Goal: Transaction & Acquisition: Purchase product/service

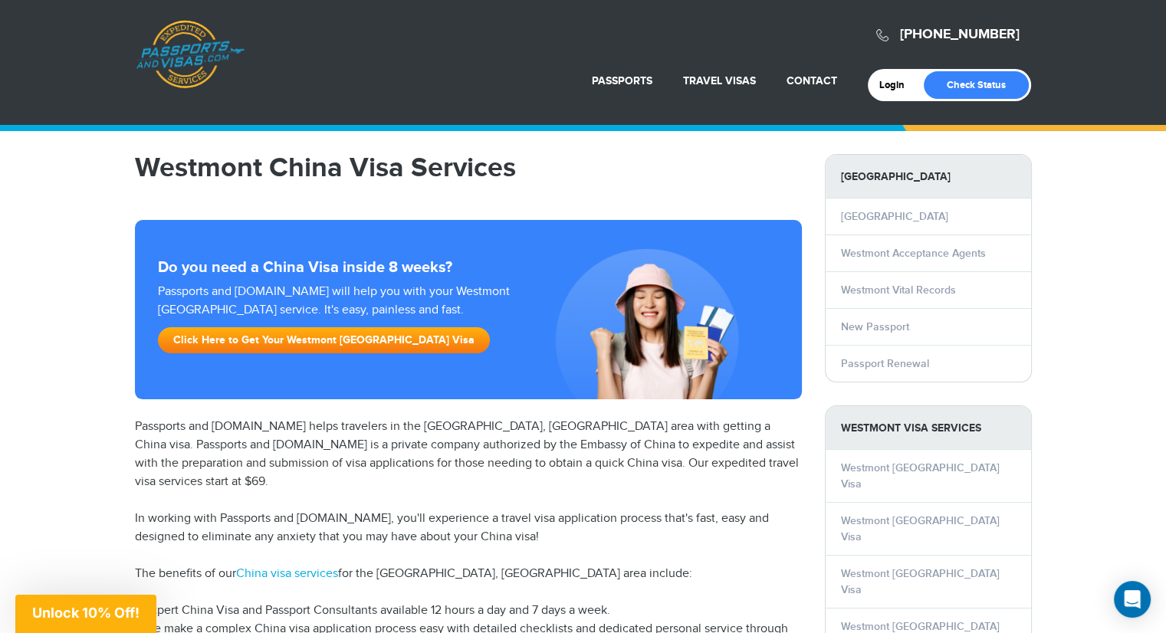
click at [258, 339] on link "Click Here to Get Your Westmont China Visa" at bounding box center [324, 340] width 332 height 26
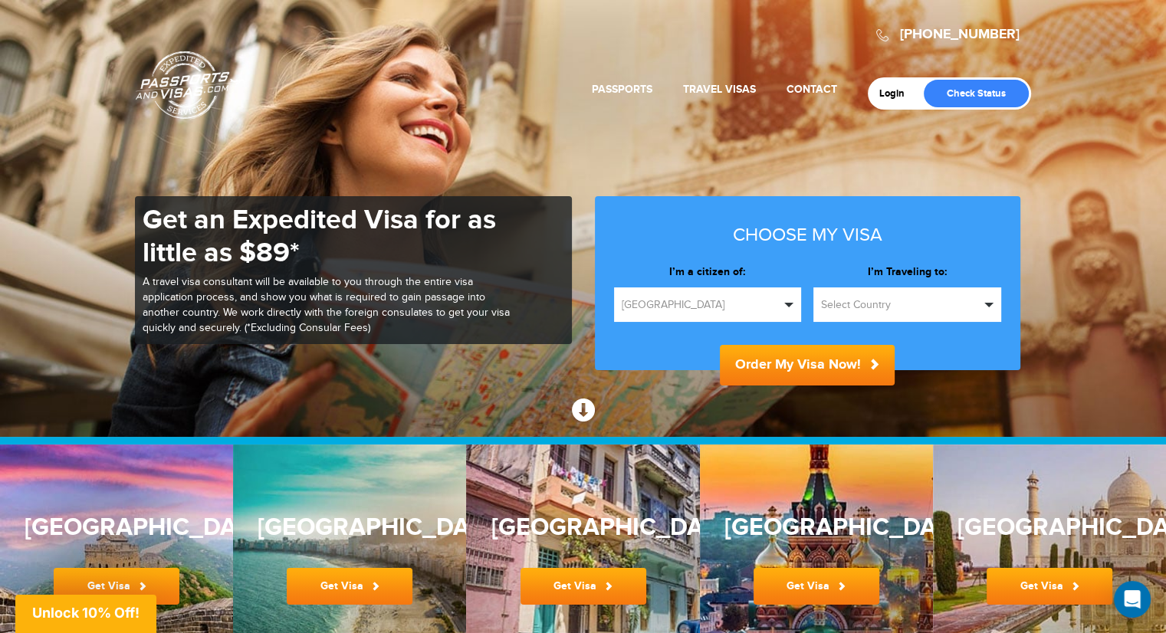
click at [991, 303] on span "button" at bounding box center [988, 305] width 9 height 5
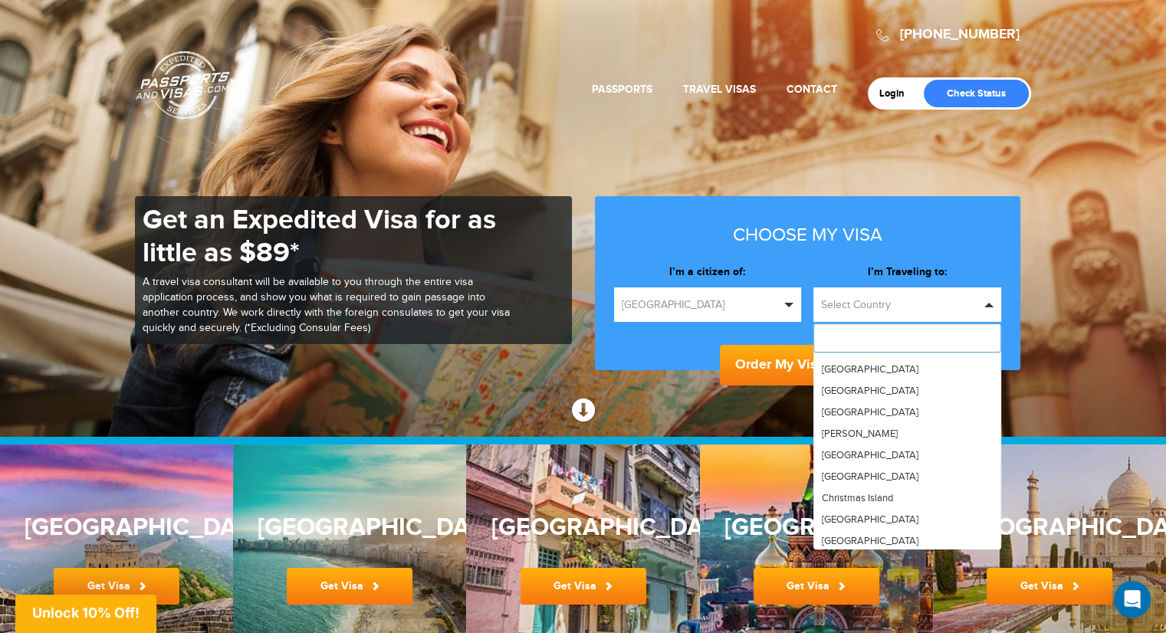
scroll to position [843, 0]
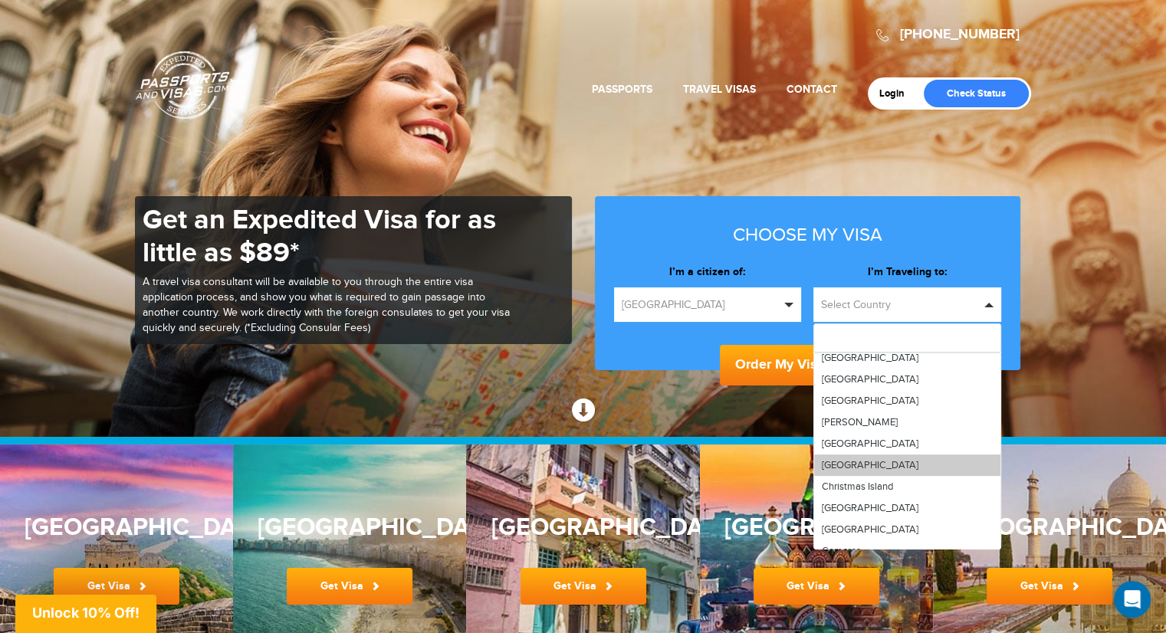
click at [850, 458] on link "[GEOGRAPHIC_DATA]" at bounding box center [907, 464] width 186 height 21
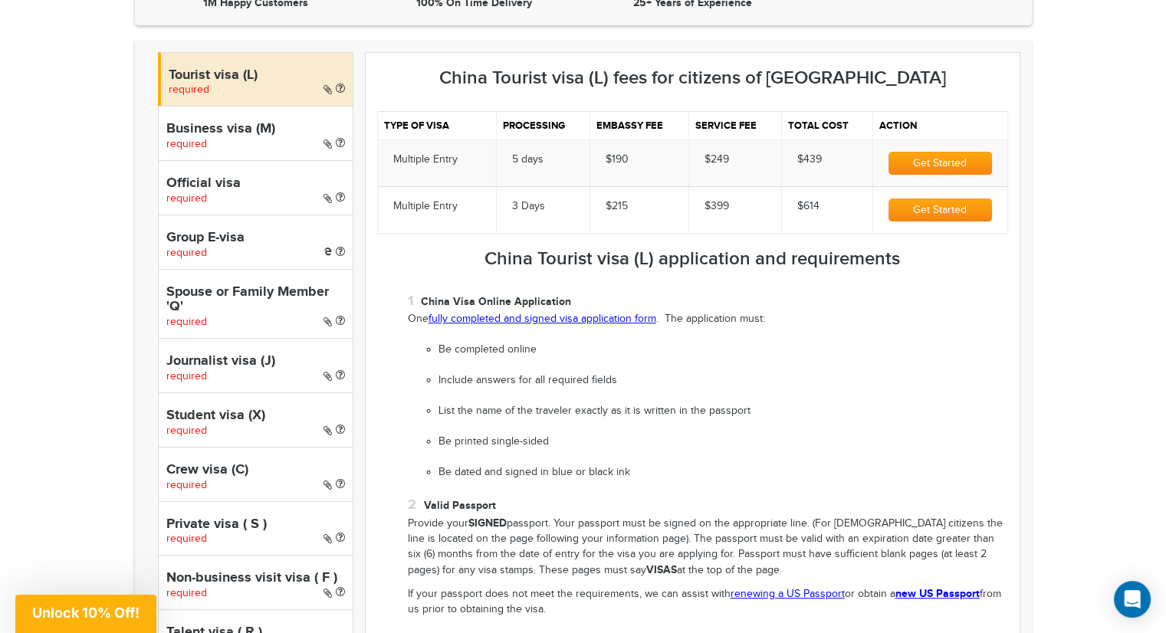
scroll to position [536, 0]
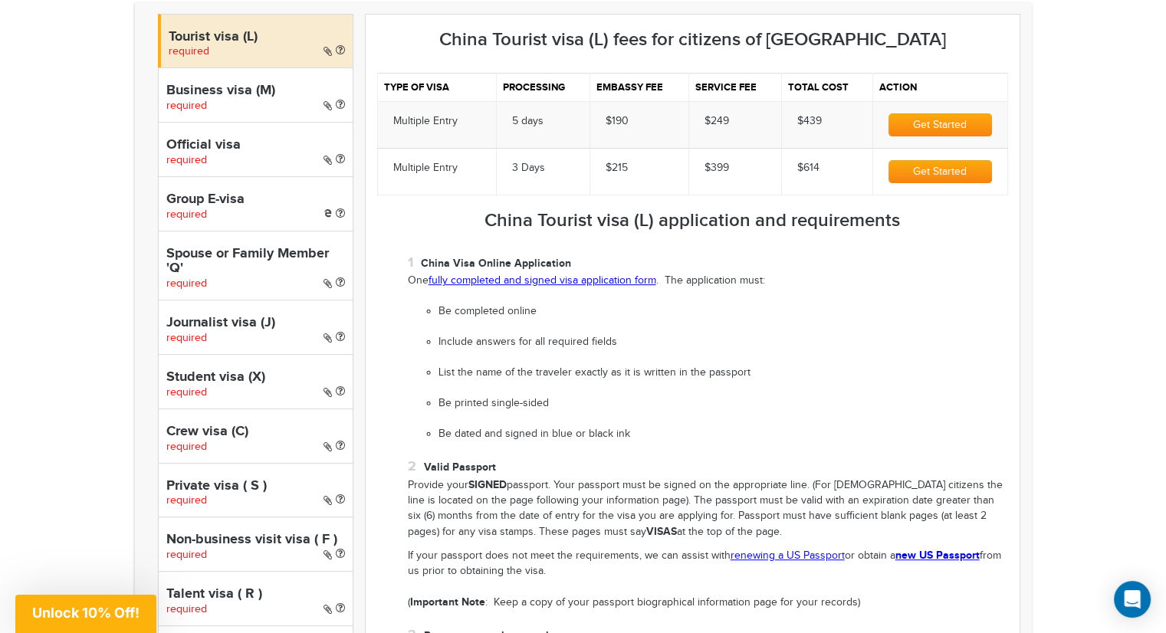
click at [523, 278] on link "fully completed and signed visa application form" at bounding box center [542, 280] width 228 height 12
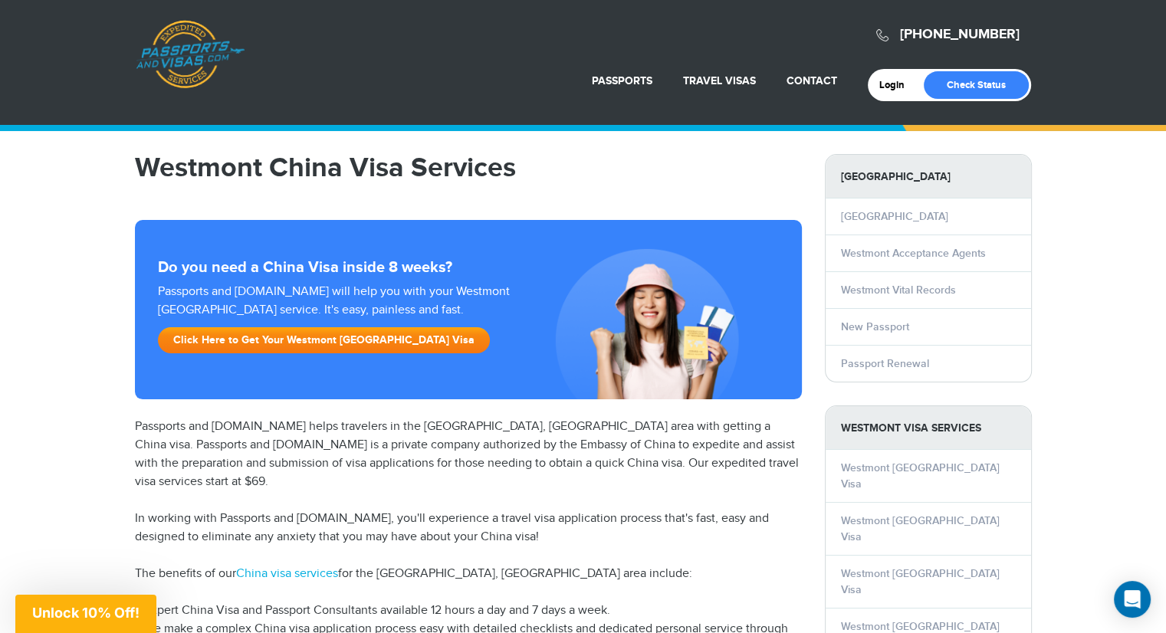
click at [321, 335] on link "Click Here to Get Your Westmont China Visa" at bounding box center [324, 340] width 332 height 26
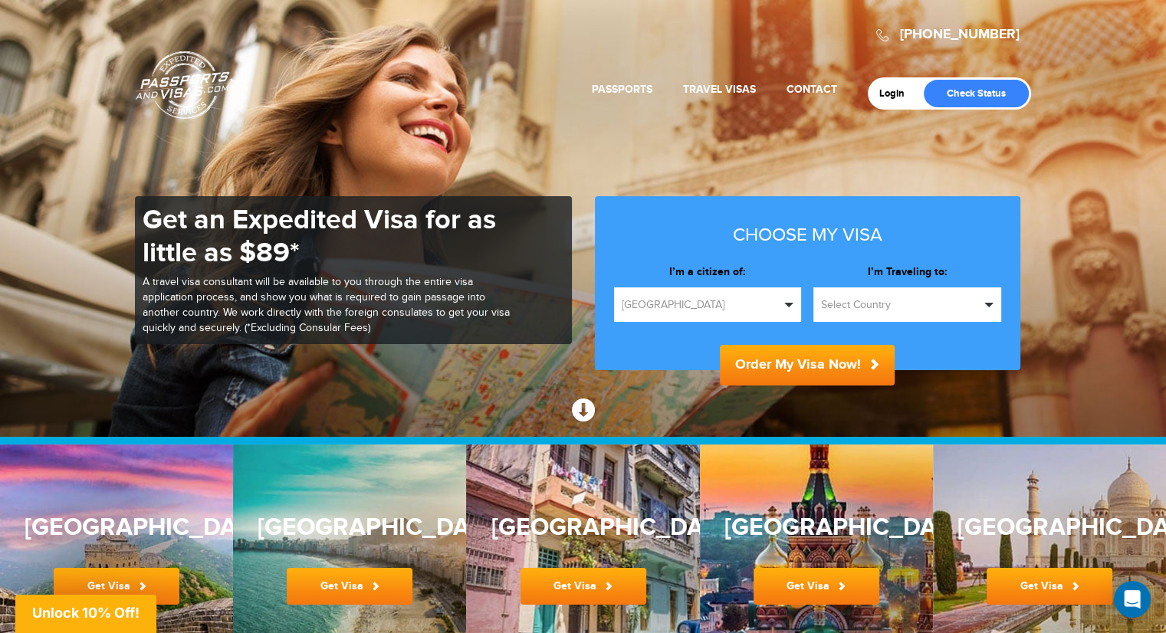
click at [985, 301] on button "Select Country" at bounding box center [907, 304] width 188 height 34
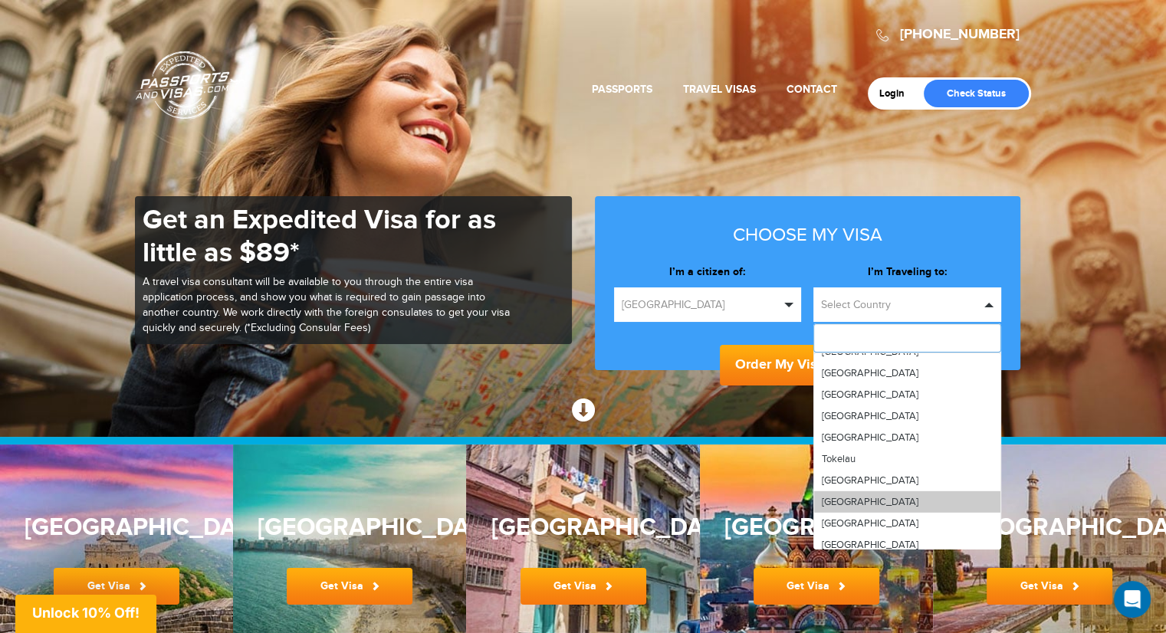
scroll to position [5034, 0]
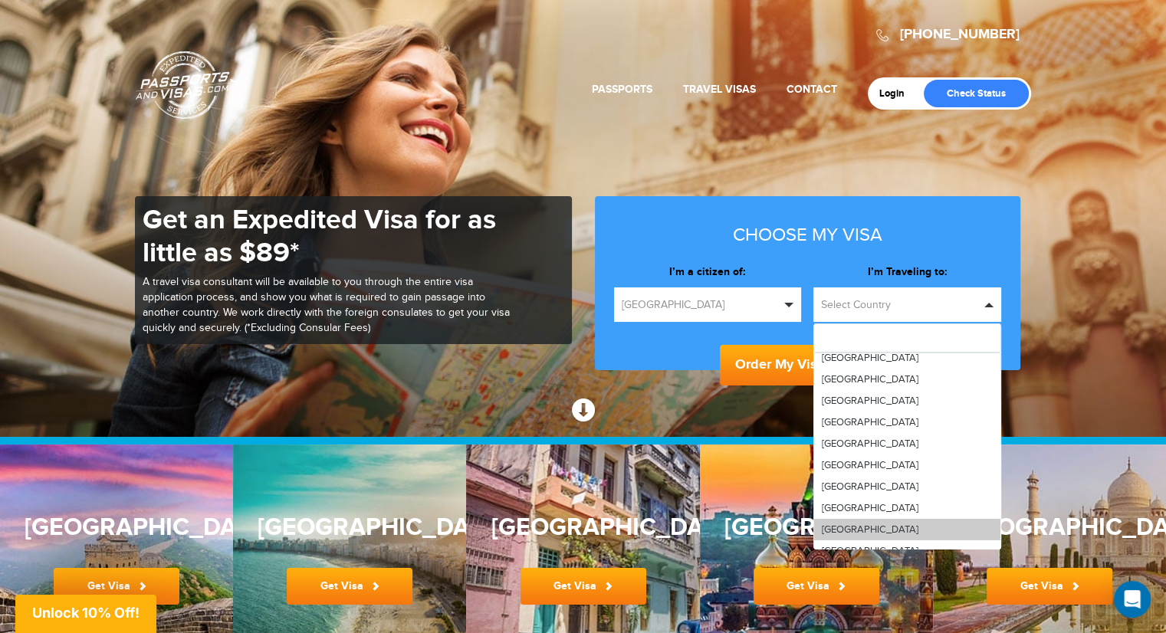
click at [866, 523] on span "[GEOGRAPHIC_DATA]" at bounding box center [870, 529] width 97 height 12
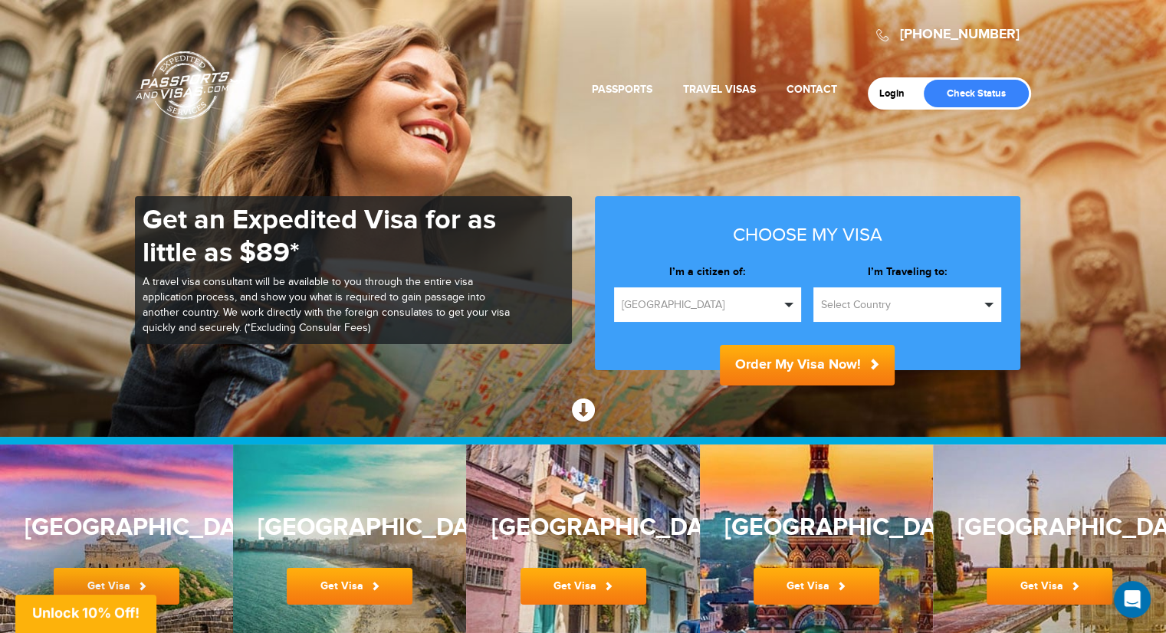
click at [987, 303] on span "button" at bounding box center [988, 305] width 9 height 5
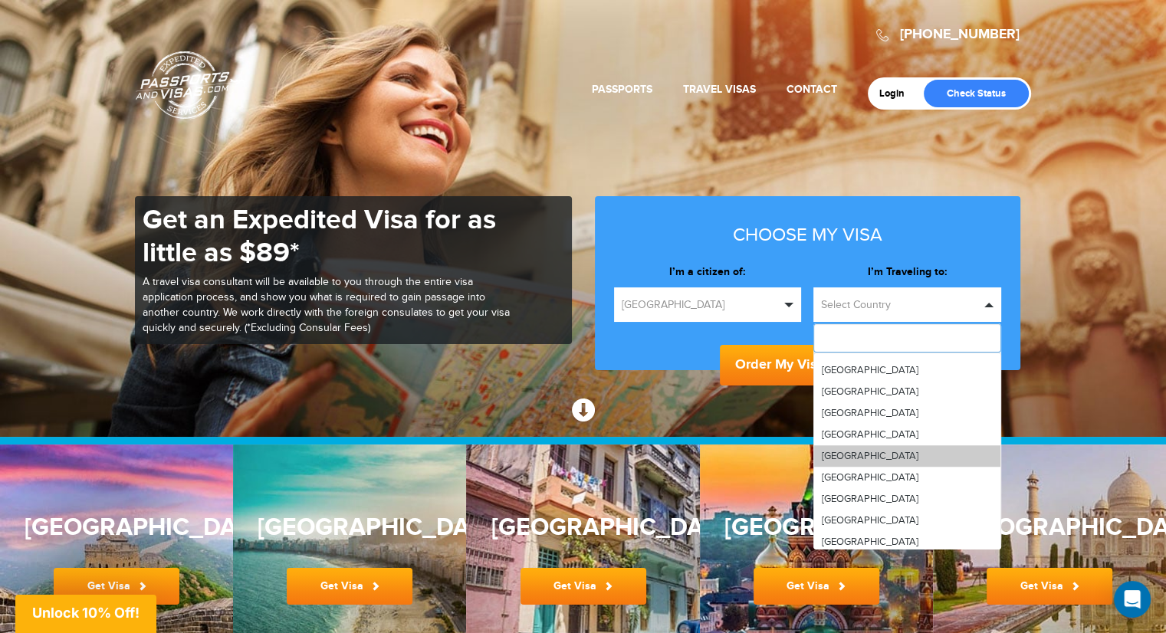
scroll to position [843, 0]
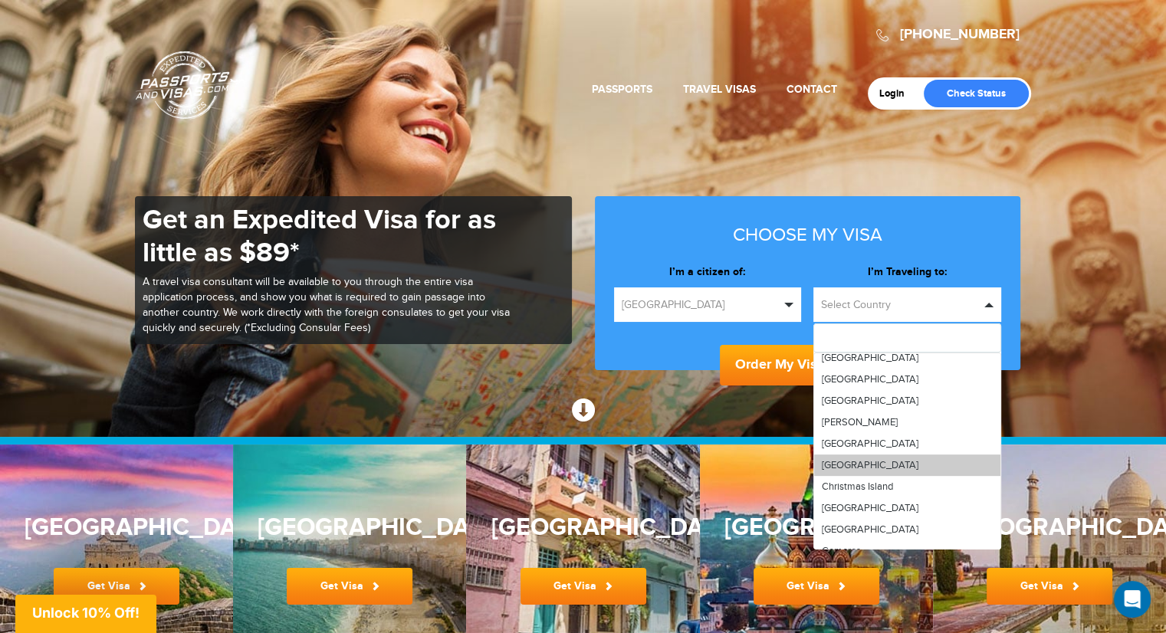
click at [858, 462] on link "[GEOGRAPHIC_DATA]" at bounding box center [907, 464] width 186 height 21
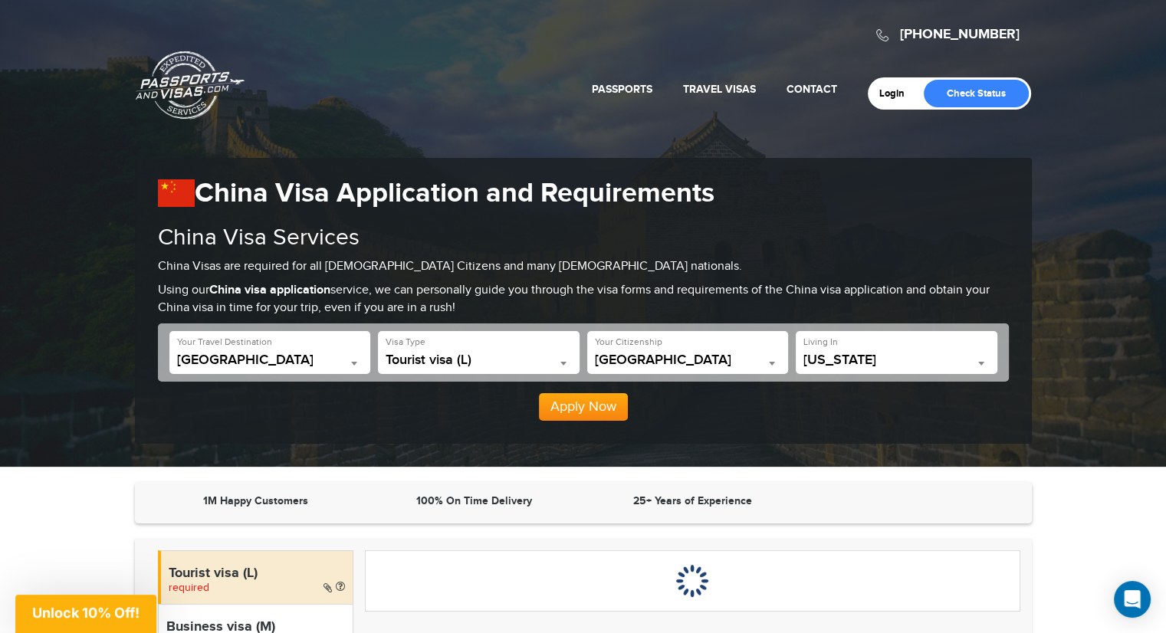
click at [782, 405] on div "Apply Now" at bounding box center [583, 401] width 851 height 39
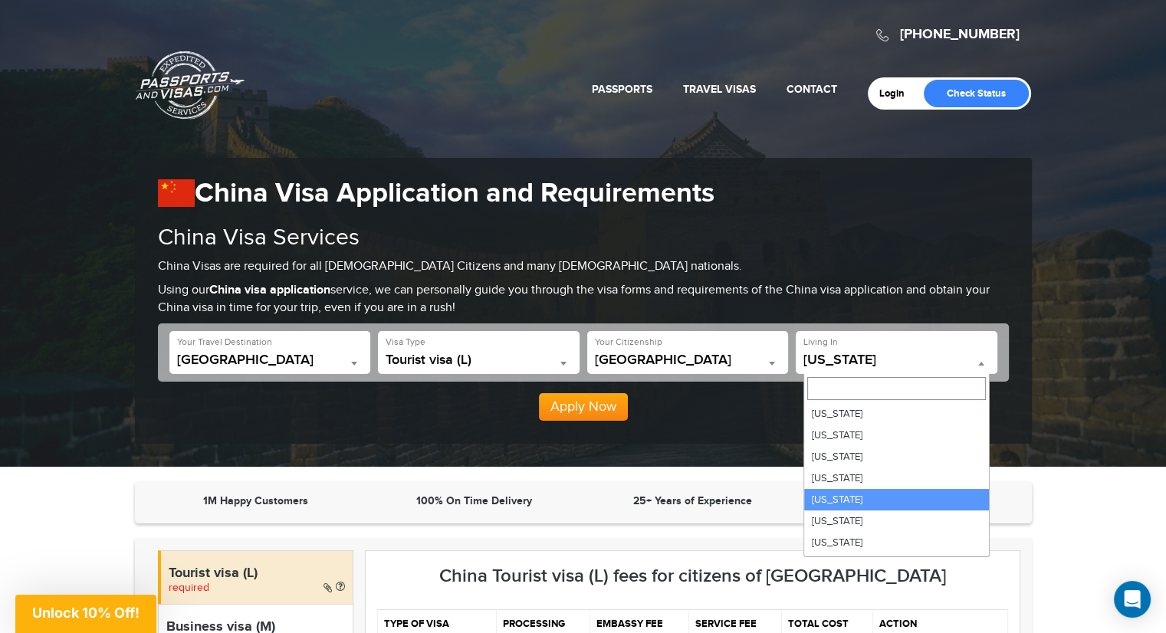
click at [979, 363] on b at bounding box center [981, 364] width 6 height 4
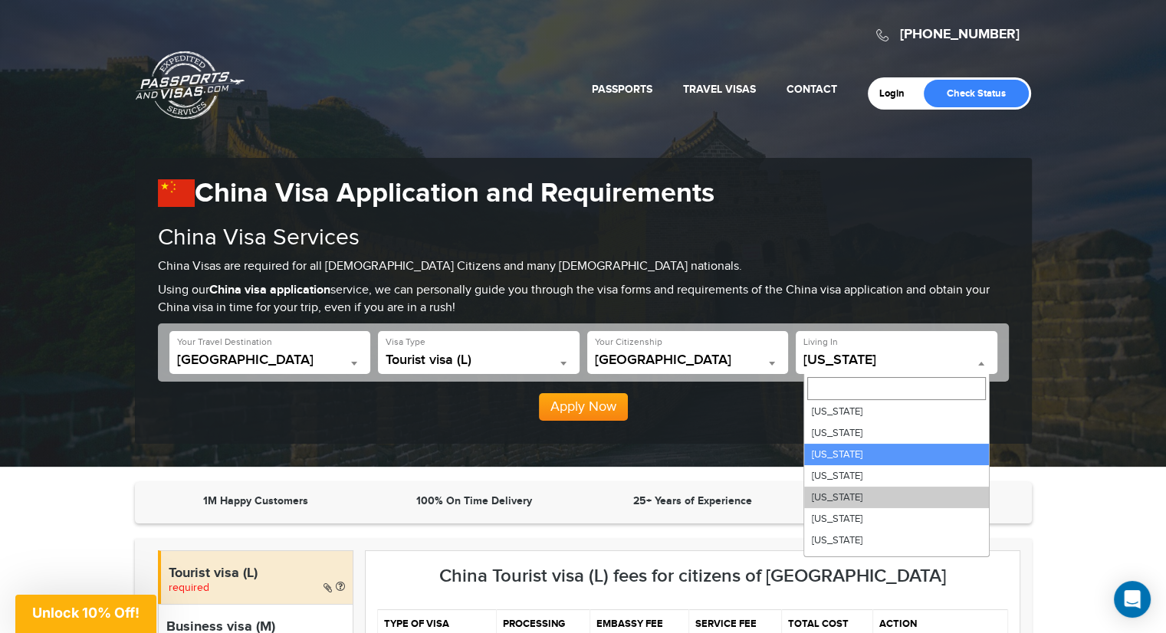
scroll to position [282, 0]
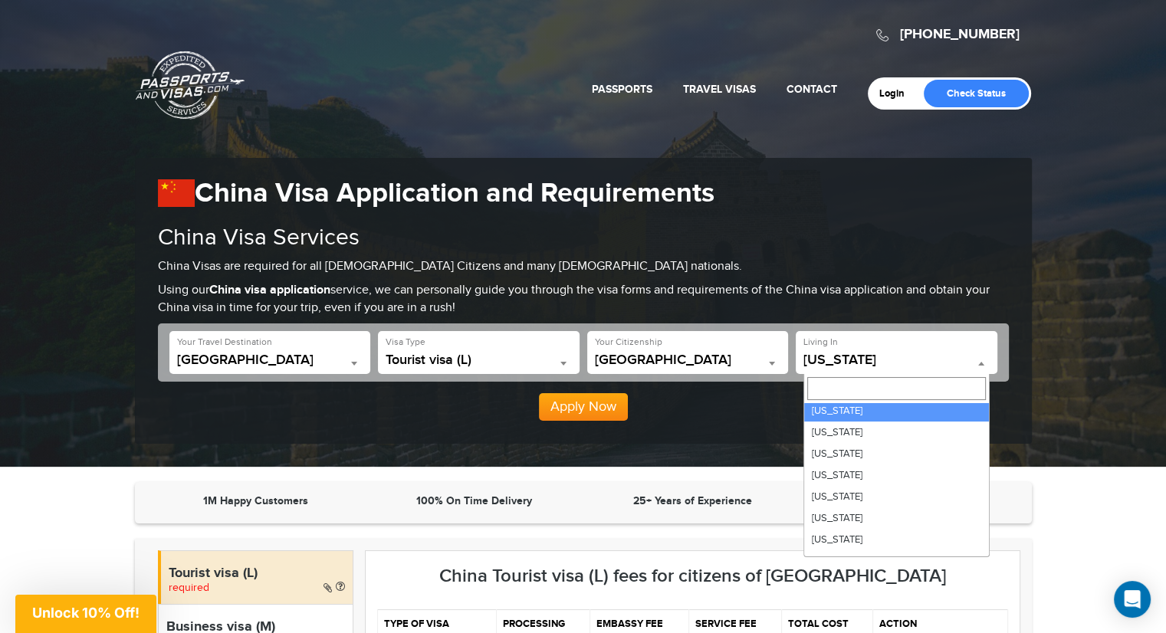
select select "**"
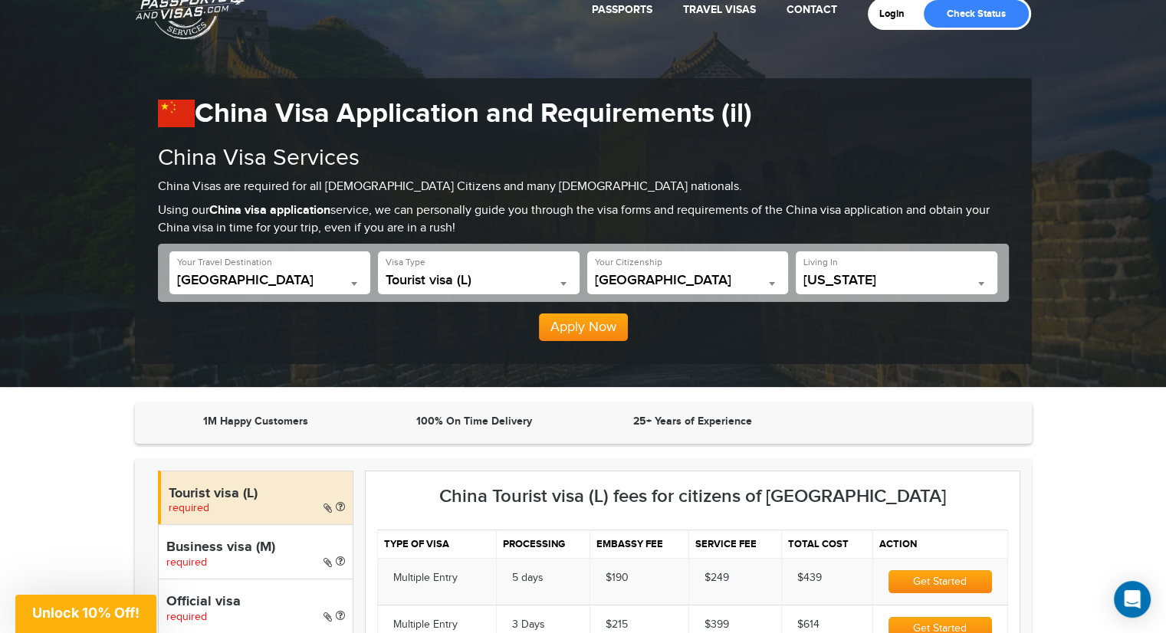
scroll to position [77, 0]
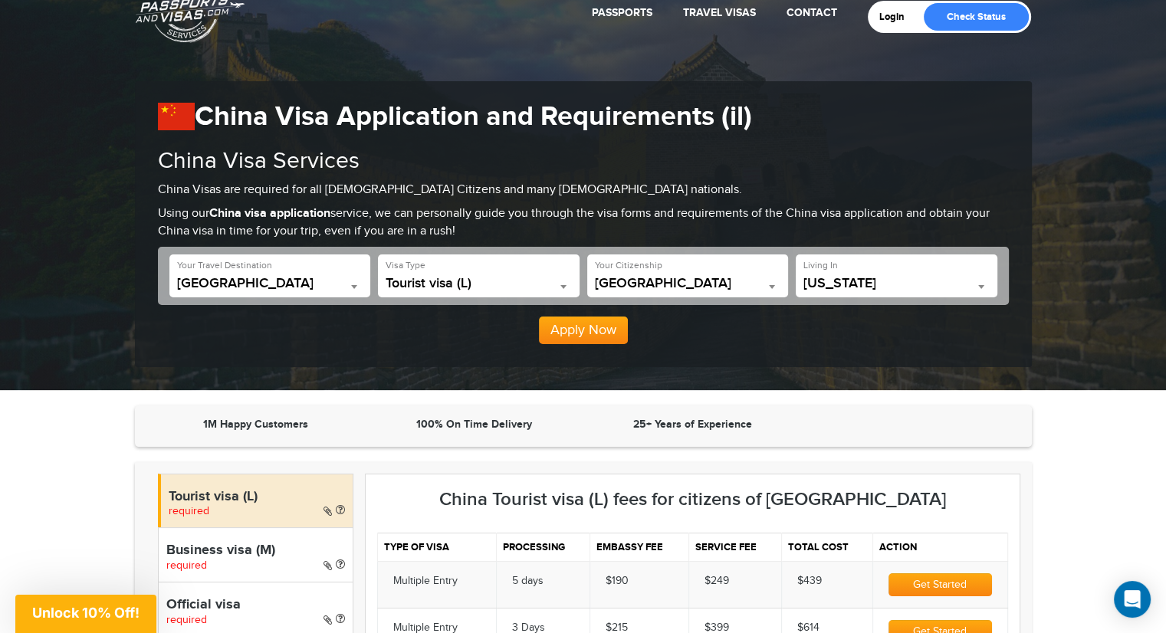
click at [552, 329] on button "Apply Now" at bounding box center [583, 331] width 89 height 28
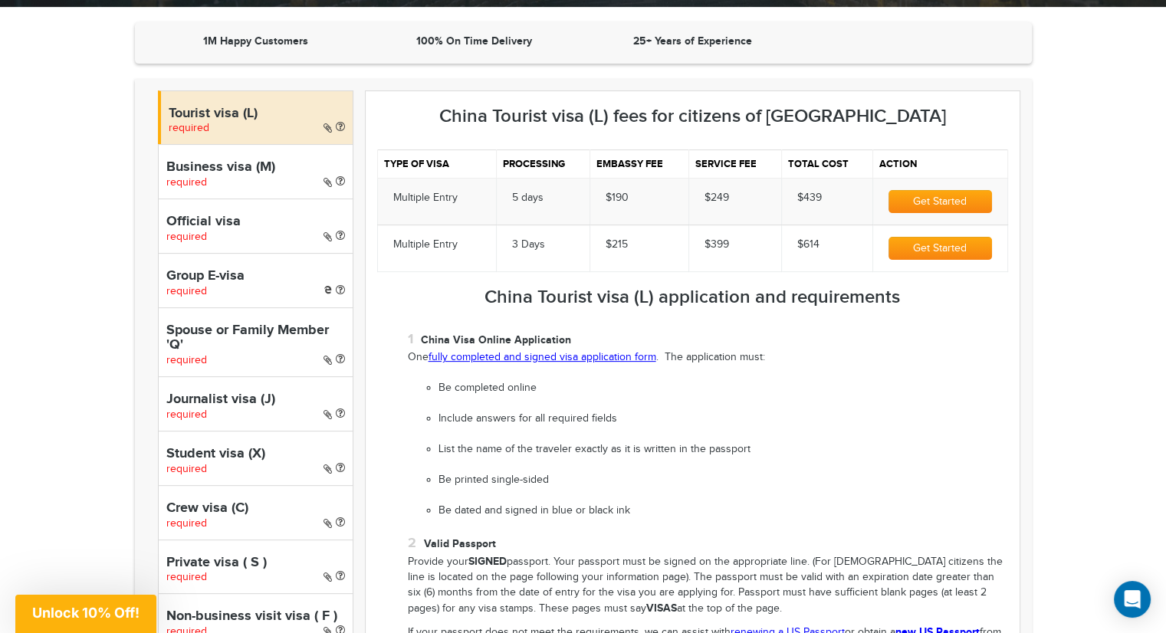
scroll to position [461, 0]
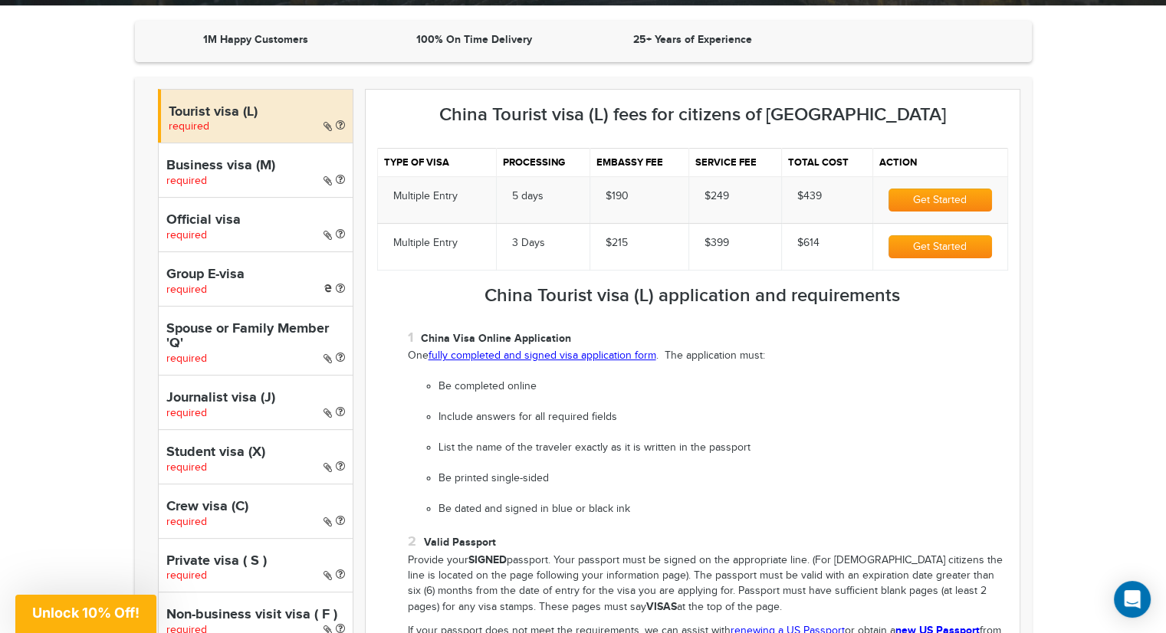
click at [543, 353] on link "fully completed and signed visa application form" at bounding box center [542, 355] width 228 height 12
